Goal: Information Seeking & Learning: Stay updated

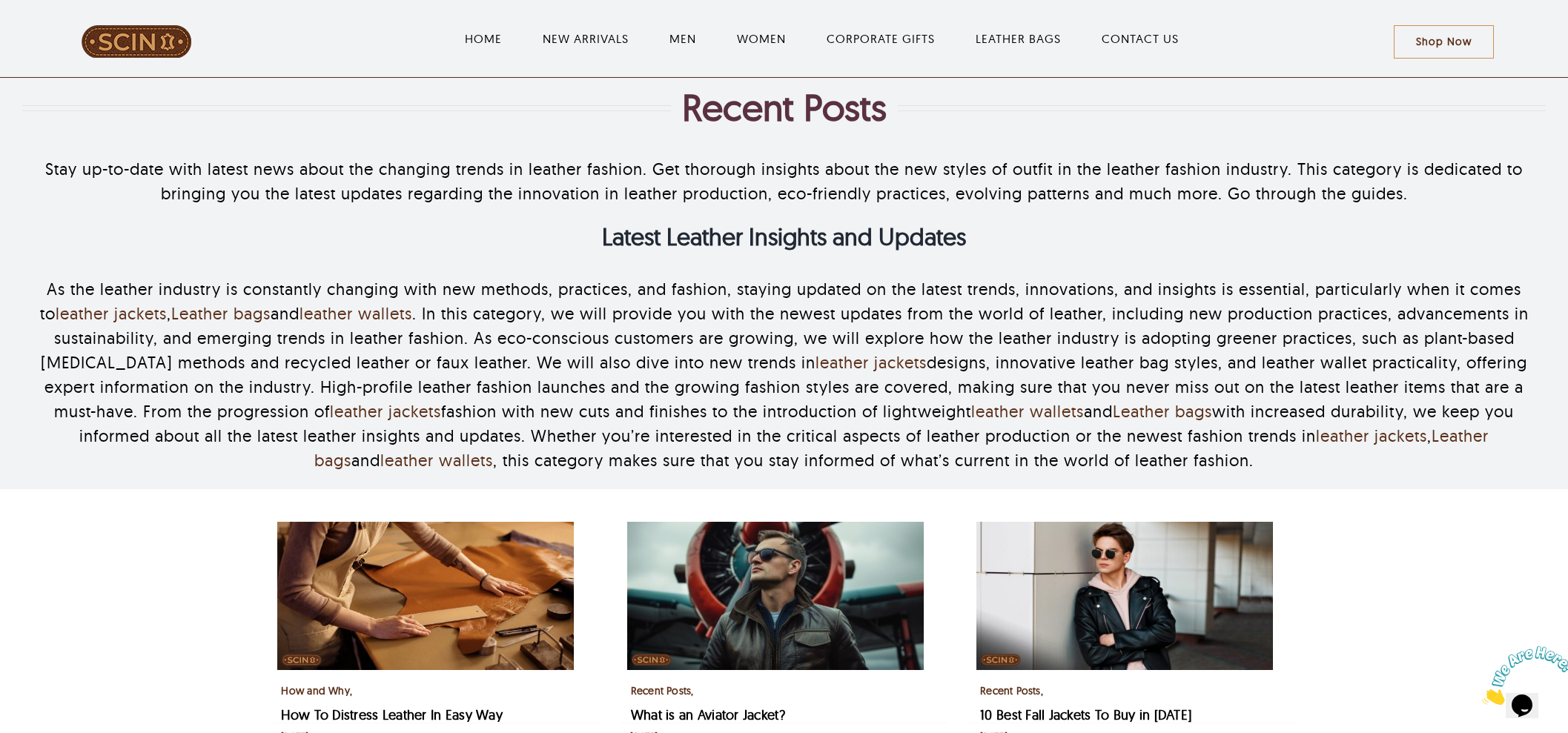
drag, startPoint x: 670, startPoint y: 122, endPoint x: 678, endPoint y: 120, distance: 8.2
click at [678, 120] on div "Recent Posts" at bounding box center [784, 108] width 1523 height 45
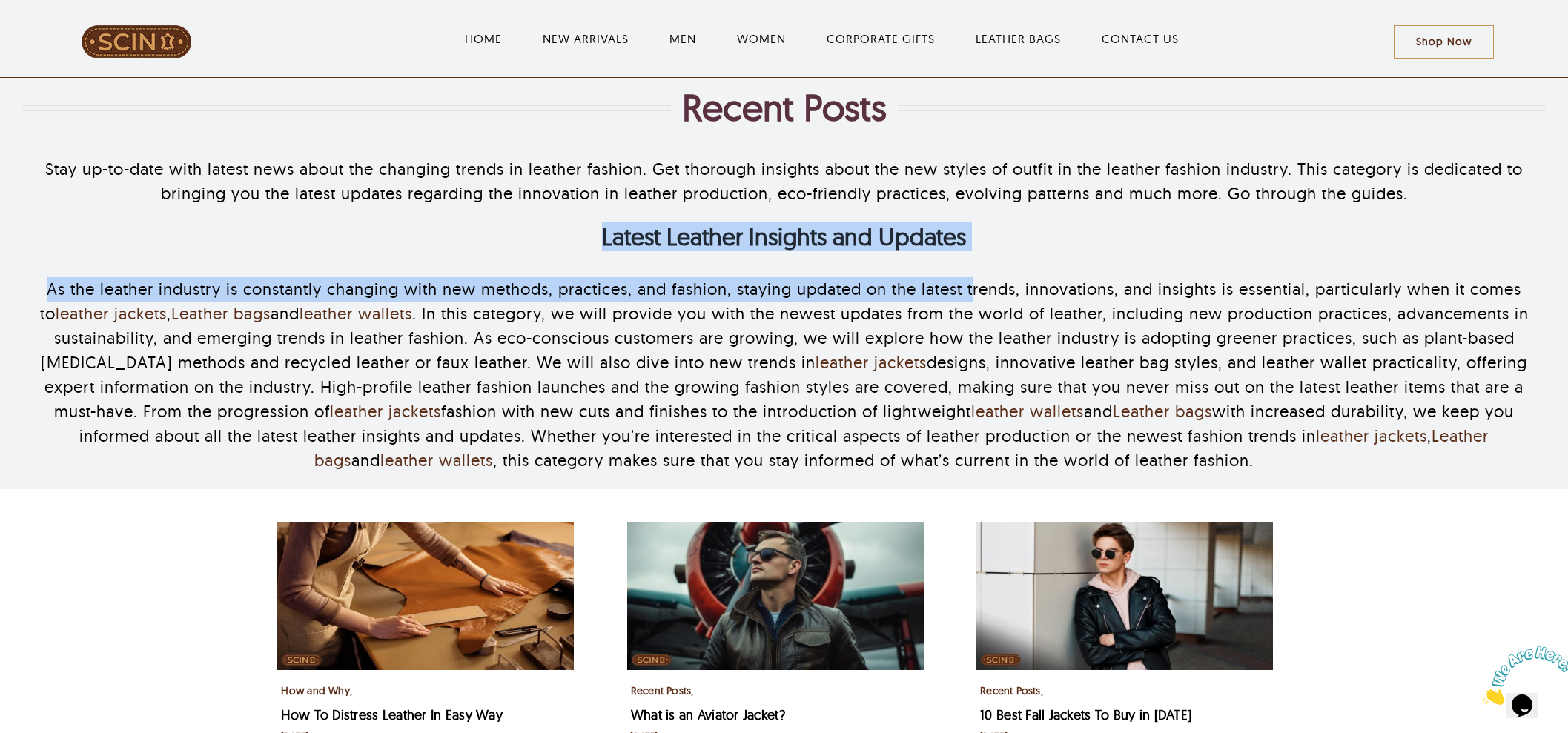
drag, startPoint x: 586, startPoint y: 245, endPoint x: 926, endPoint y: 268, distance: 340.8
click at [960, 260] on div "Stay up-to-date with latest news about the changing trends in leather fashion. …" at bounding box center [784, 314] width 1523 height 348
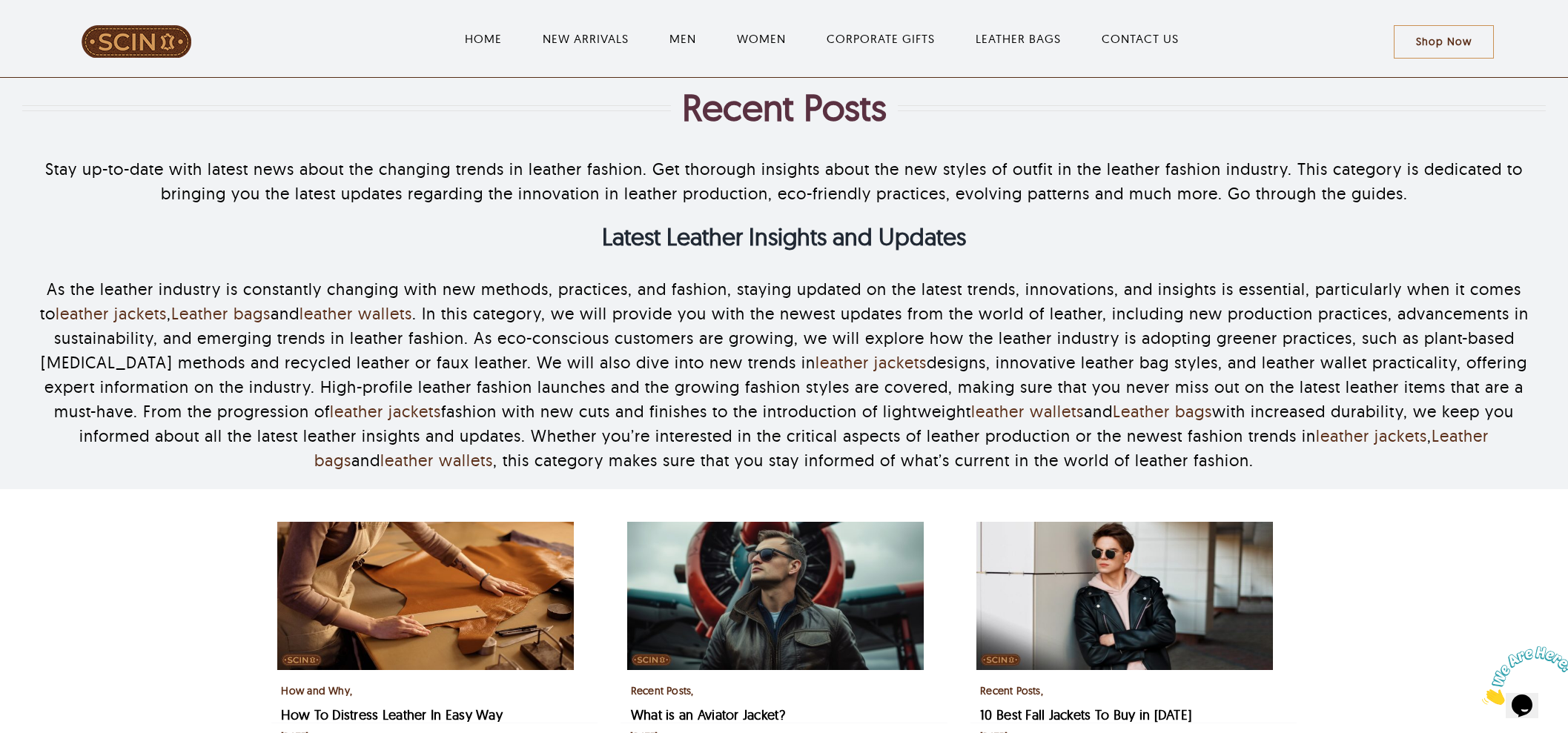
click at [575, 306] on p "As the leather industry is constantly changing with new methods, practices, and…" at bounding box center [784, 375] width 1523 height 196
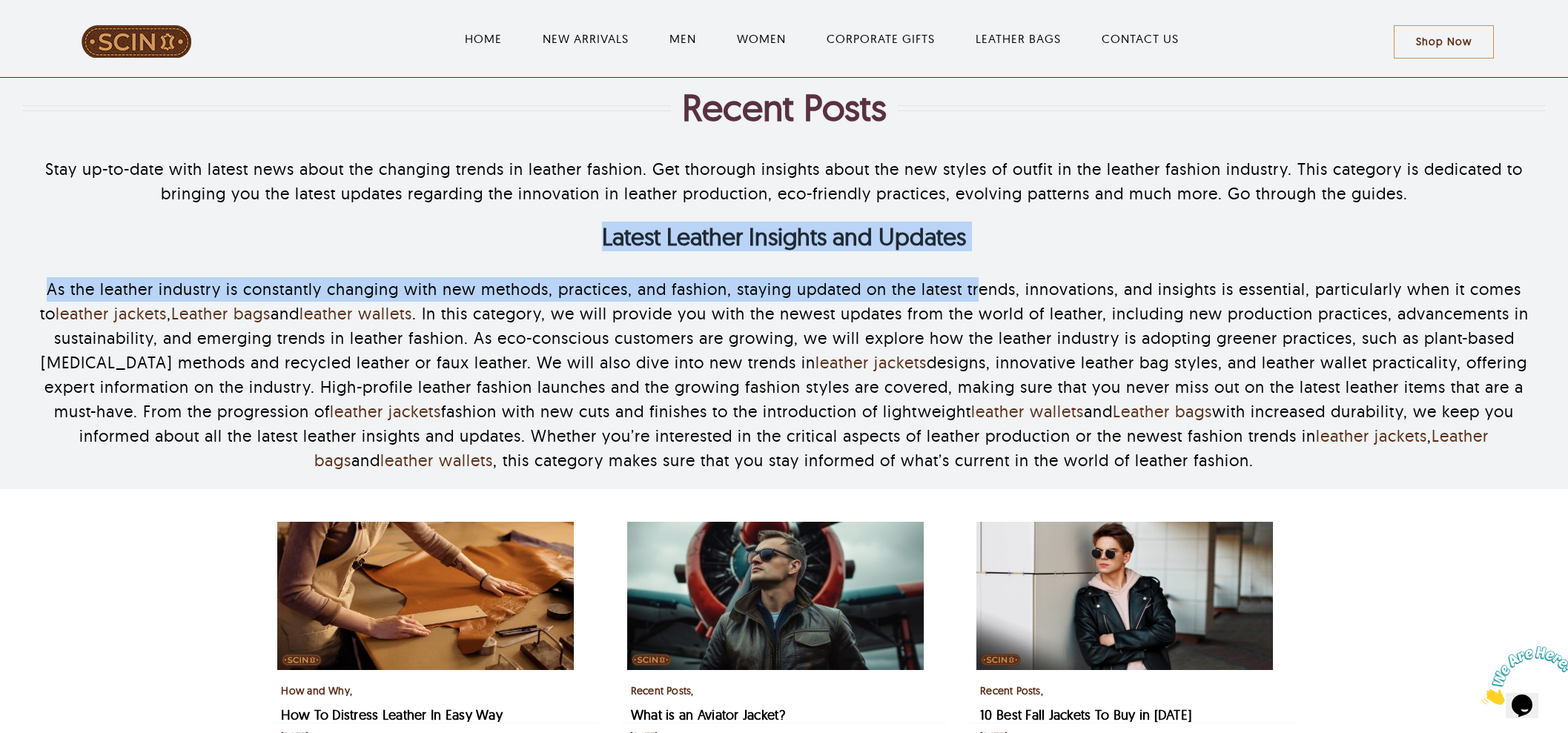
drag, startPoint x: 547, startPoint y: 244, endPoint x: 974, endPoint y: 296, distance: 430.2
click at [975, 267] on div "Stay up-to-date with latest news about the changing trends in leather fashion. …" at bounding box center [784, 314] width 1523 height 348
click at [865, 240] on strong "Latest Leather Insights and Updates" at bounding box center [784, 236] width 364 height 29
click at [864, 249] on strong "Latest Leather Insights and Updates" at bounding box center [784, 236] width 364 height 29
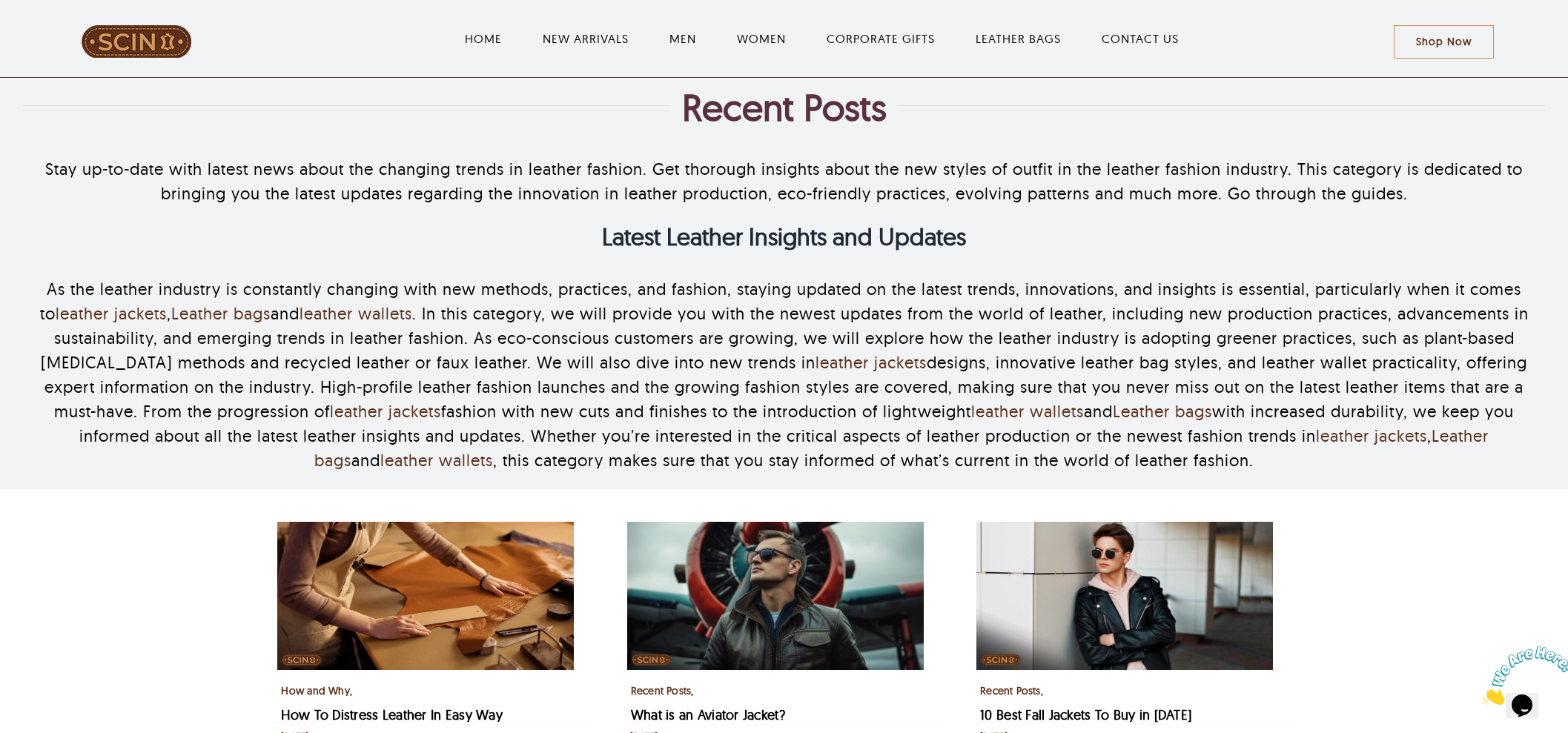
click at [657, 376] on p "As the leather industry is constantly changing with new methods, practices, and…" at bounding box center [784, 375] width 1523 height 196
click at [1335, 86] on div "Recent Posts Stay up-to-date with latest news about the changing trends in leat…" at bounding box center [784, 283] width 1523 height 411
drag, startPoint x: 639, startPoint y: 167, endPoint x: 541, endPoint y: 172, distance: 98.1
click at [524, 170] on p "Stay up-to-date with latest news about the changing trends in leather fashion. …" at bounding box center [784, 181] width 1523 height 49
click at [515, 249] on h2 "Latest Leather Insights and Updates" at bounding box center [784, 237] width 1523 height 29
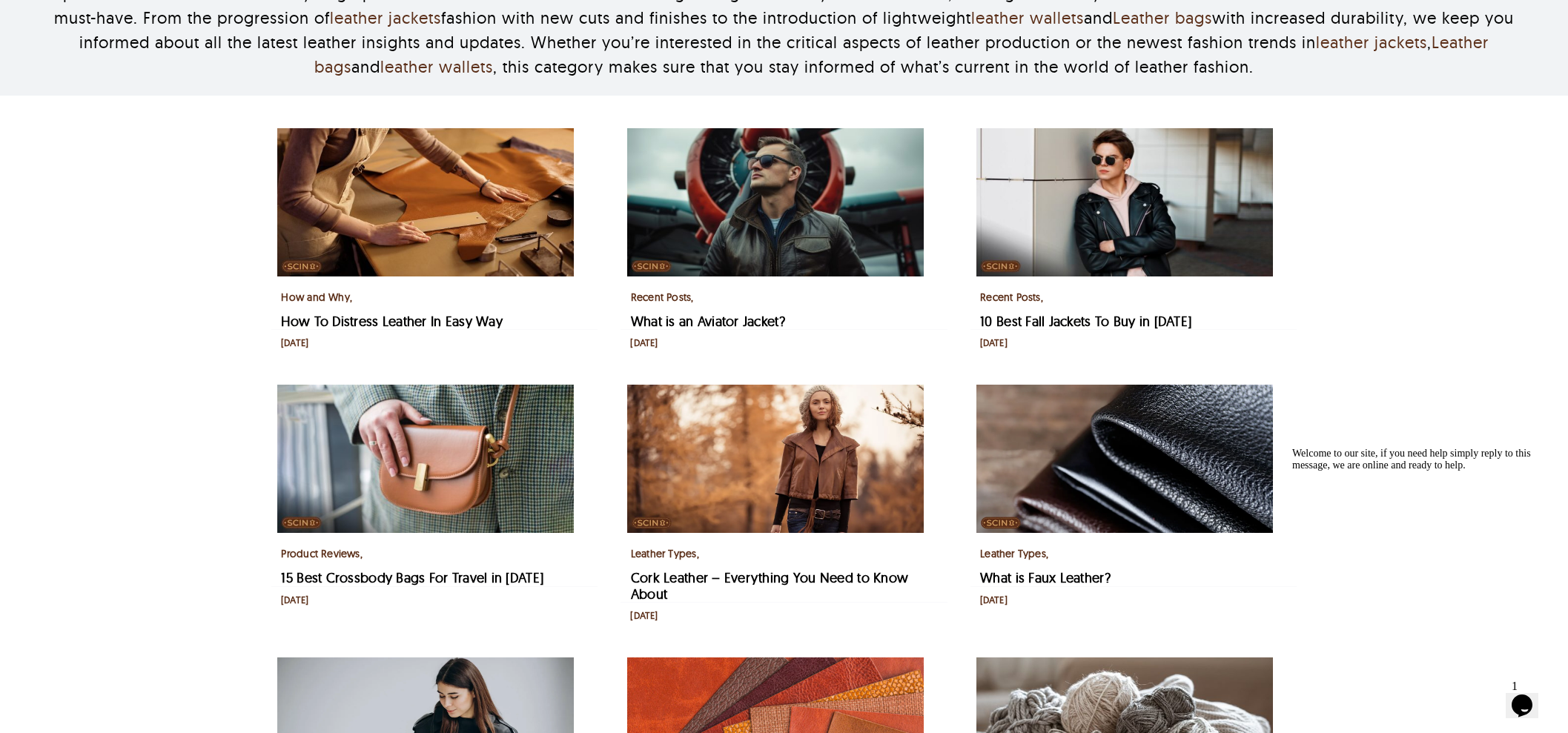
scroll to position [184, 0]
